Goal: Task Accomplishment & Management: Complete application form

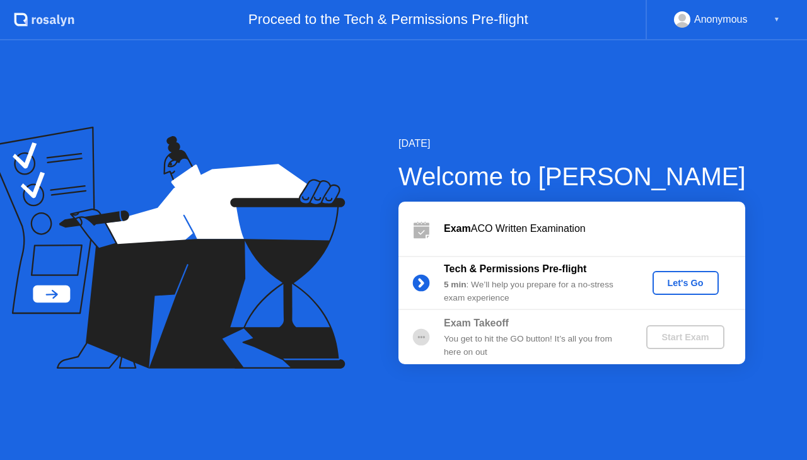
click at [666, 286] on div "Let's Go" at bounding box center [686, 283] width 56 height 10
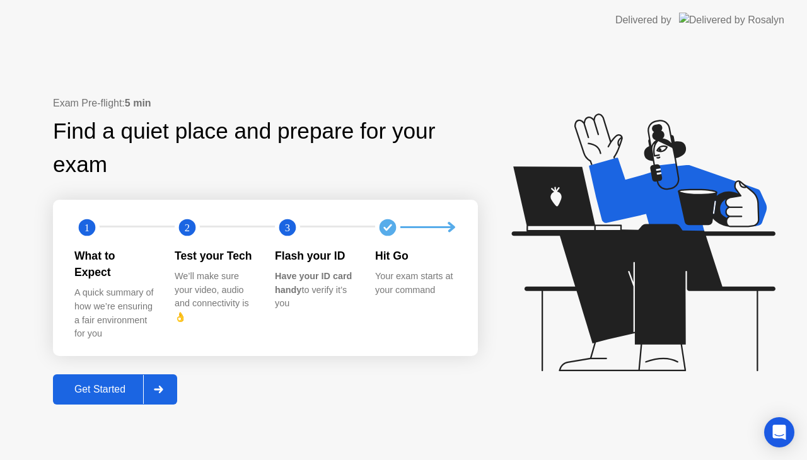
click at [110, 384] on div "Get Started" at bounding box center [100, 389] width 86 height 11
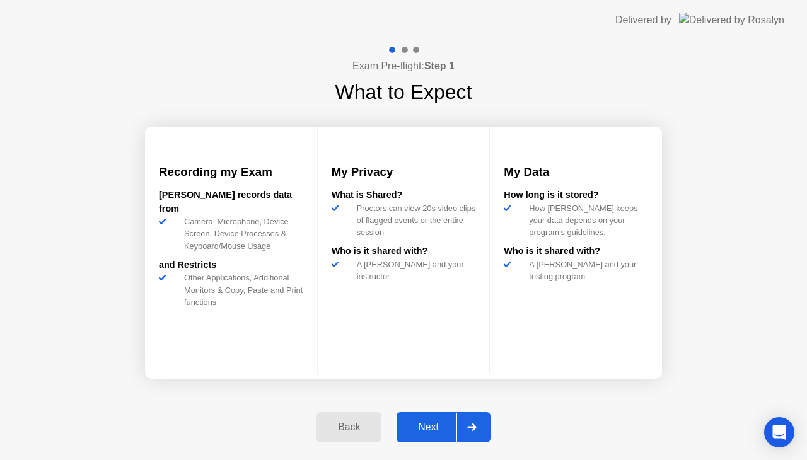
click at [474, 431] on div at bounding box center [471, 427] width 30 height 29
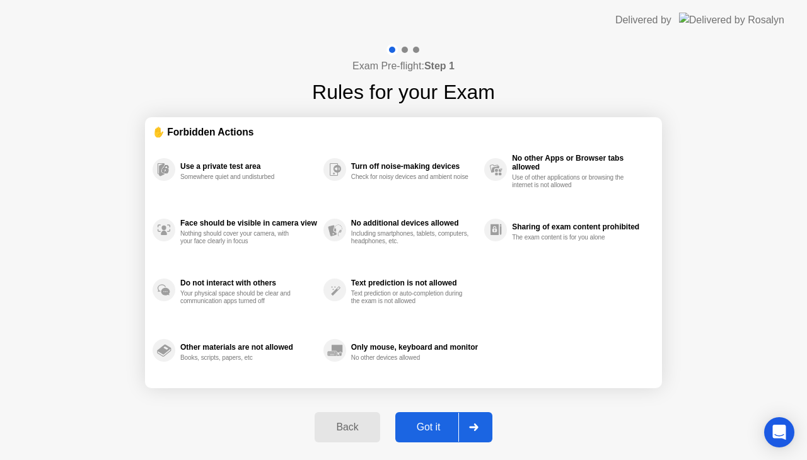
click at [445, 425] on div "Got it" at bounding box center [428, 427] width 59 height 11
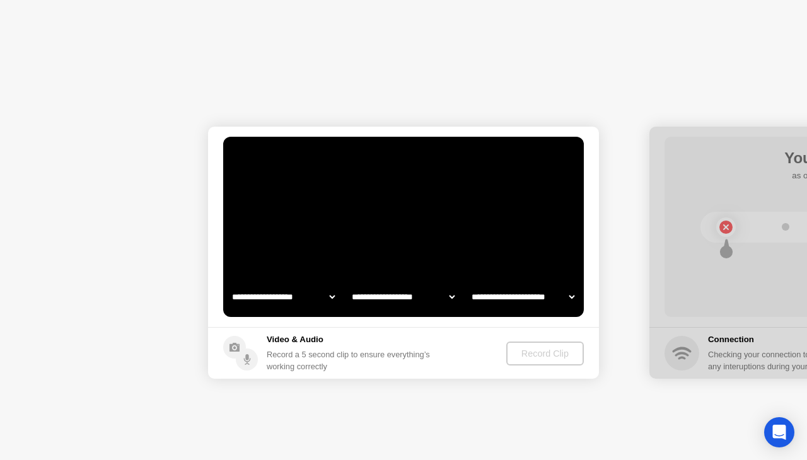
select select "**********"
select select "*******"
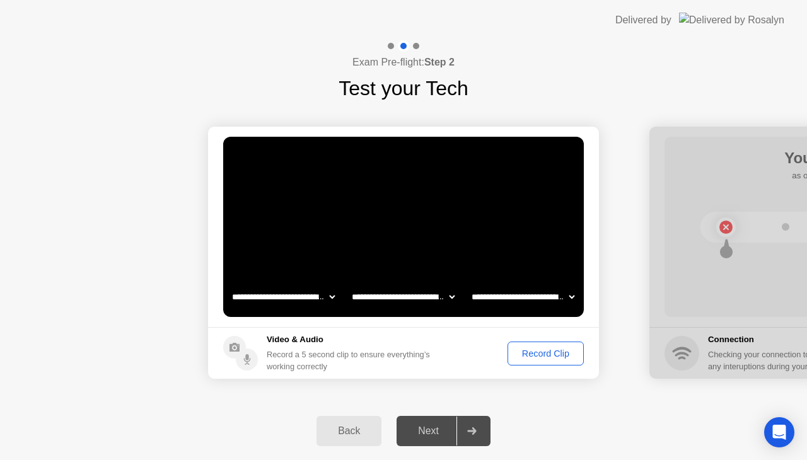
click at [528, 349] on div "Record Clip" at bounding box center [545, 354] width 67 height 10
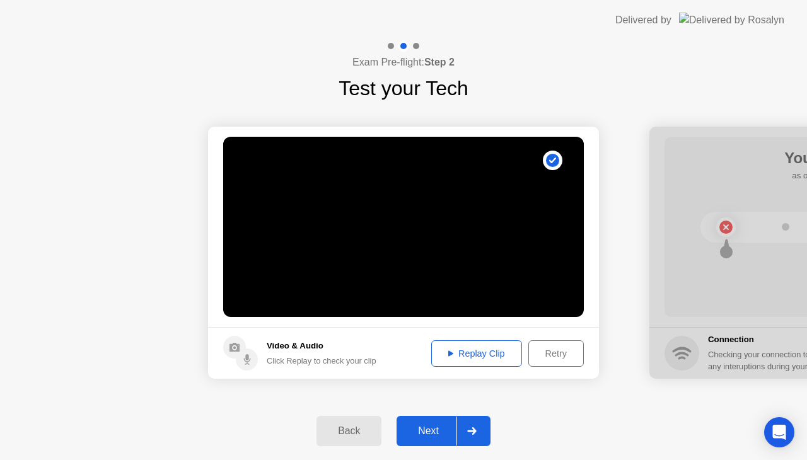
click at [423, 427] on div "Next" at bounding box center [428, 431] width 56 height 11
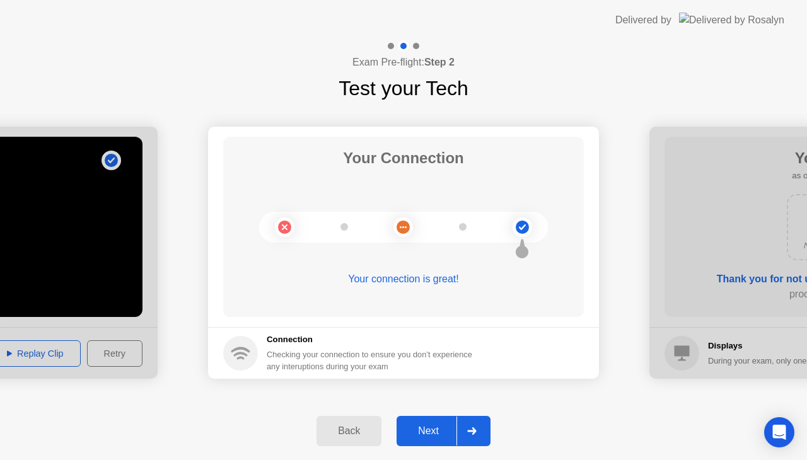
click at [427, 431] on div "Next" at bounding box center [428, 431] width 56 height 11
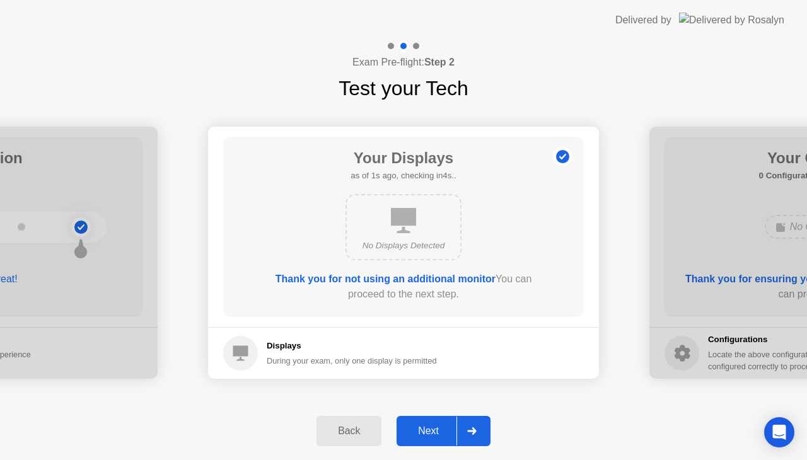
click at [427, 431] on div "Next" at bounding box center [428, 431] width 56 height 11
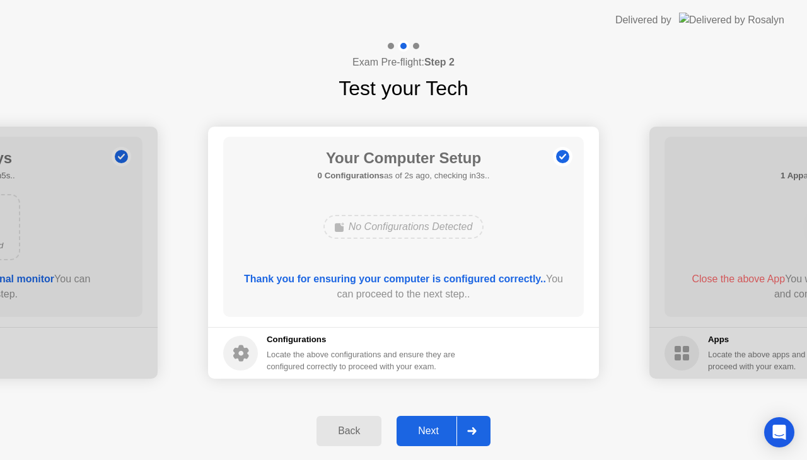
click at [427, 431] on div "Next" at bounding box center [428, 431] width 56 height 11
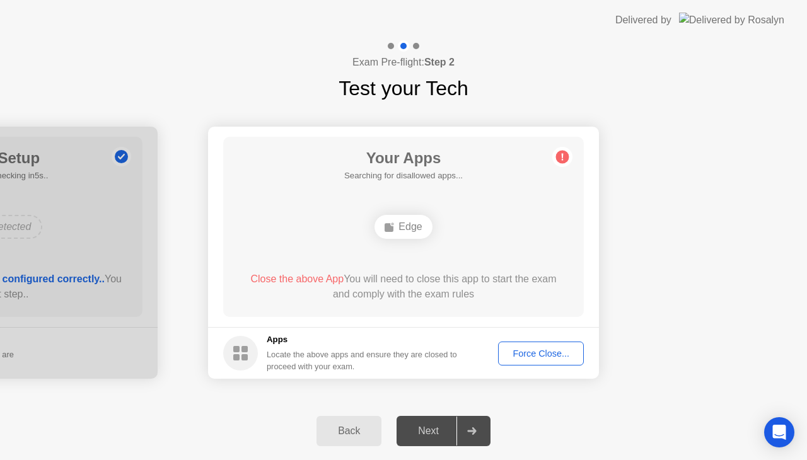
click at [521, 352] on div "Force Close..." at bounding box center [540, 354] width 77 height 10
click at [542, 350] on div "Force Close..." at bounding box center [540, 354] width 77 height 10
click at [526, 352] on div "Force Close..." at bounding box center [540, 354] width 77 height 10
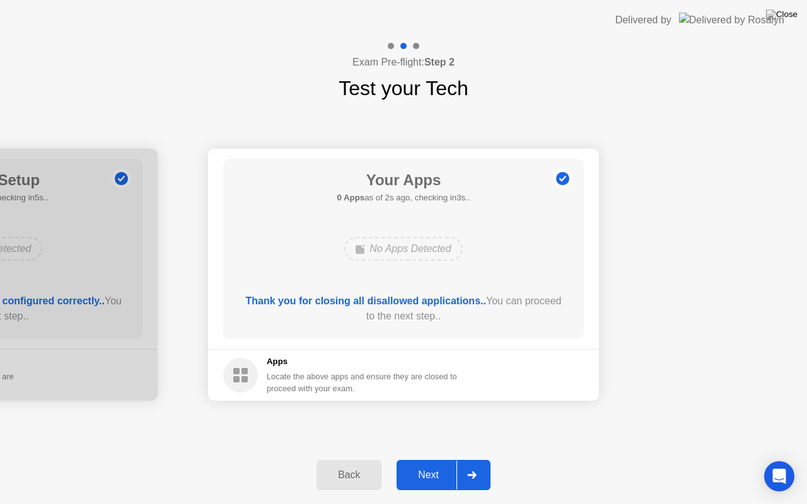
click at [431, 460] on div "Next" at bounding box center [428, 475] width 56 height 11
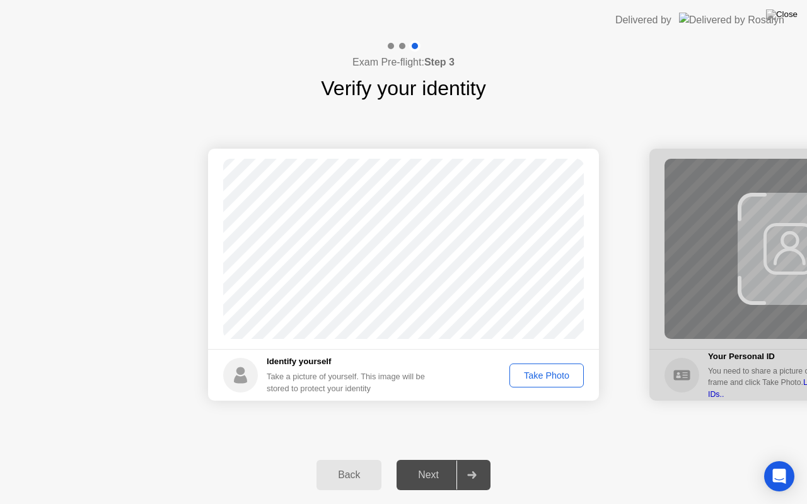
click at [524, 376] on div "Take Photo" at bounding box center [547, 376] width 66 height 10
click at [434, 460] on div "Next" at bounding box center [428, 475] width 56 height 11
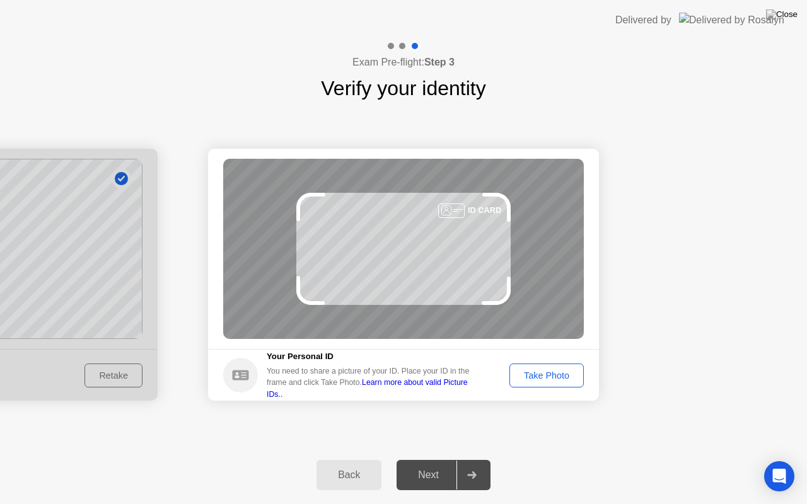
click at [572, 379] on div "Take Photo" at bounding box center [547, 376] width 66 height 10
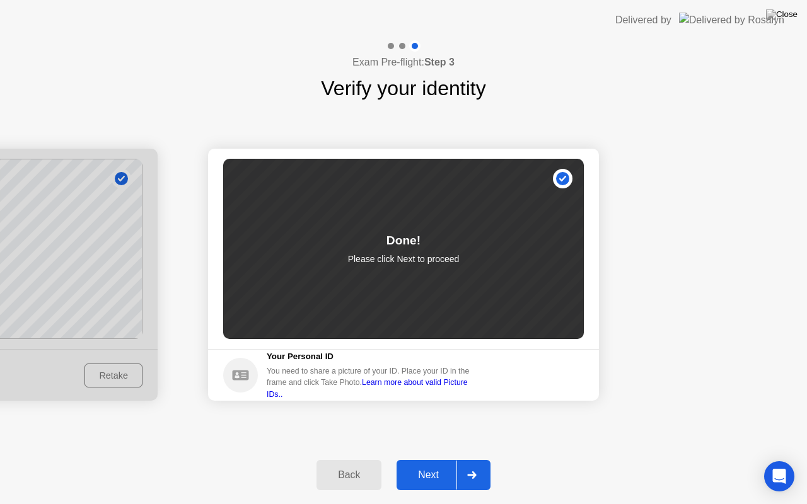
click at [435, 460] on div "Next" at bounding box center [428, 475] width 56 height 11
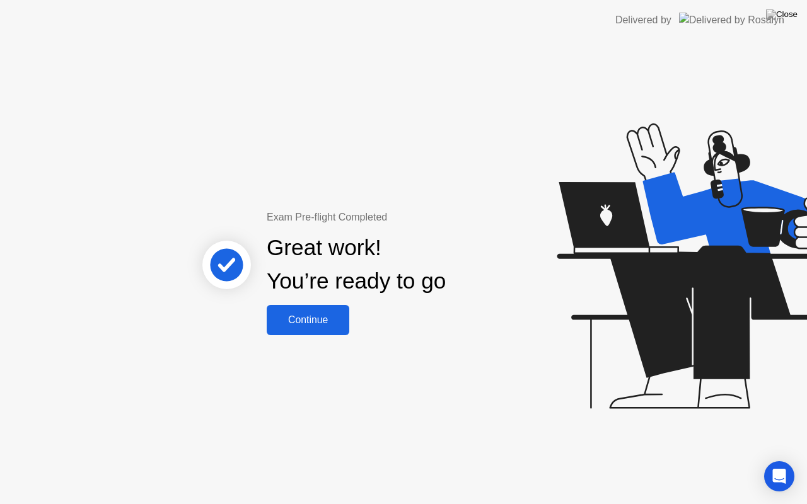
click at [298, 315] on div "Continue" at bounding box center [307, 320] width 75 height 11
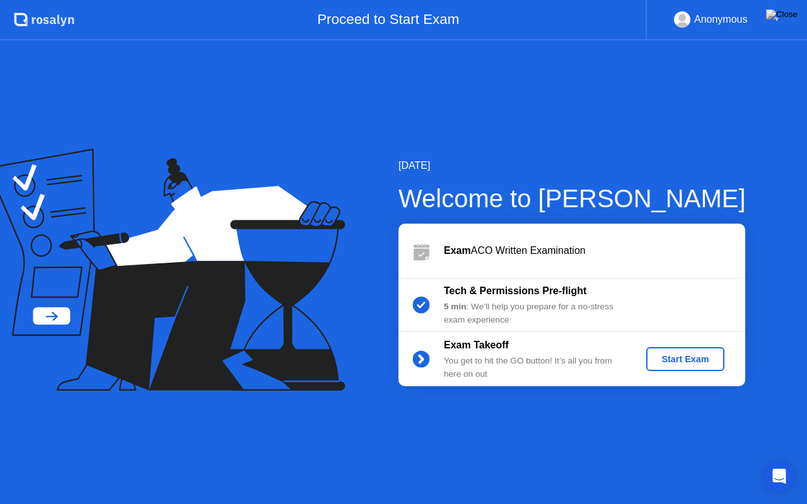
click at [668, 360] on div "Start Exam" at bounding box center [684, 359] width 67 height 10
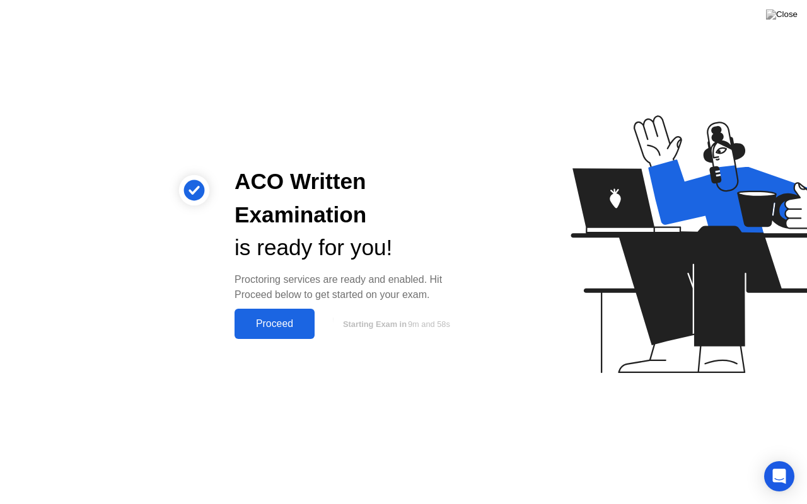
click at [252, 319] on div "Proceed" at bounding box center [274, 323] width 72 height 11
